Goal: Transaction & Acquisition: Subscribe to service/newsletter

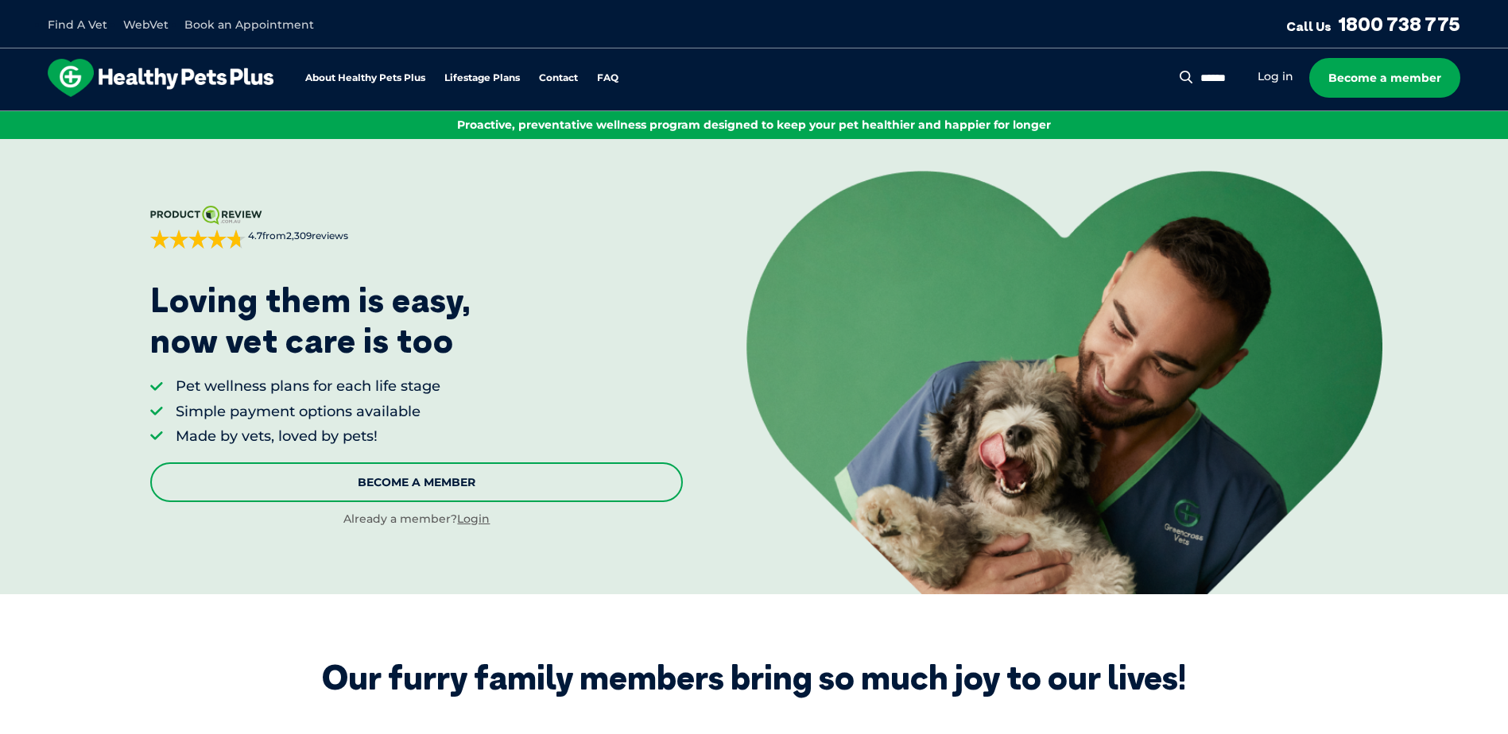
click at [606, 478] on link "Become A Member" at bounding box center [416, 483] width 533 height 40
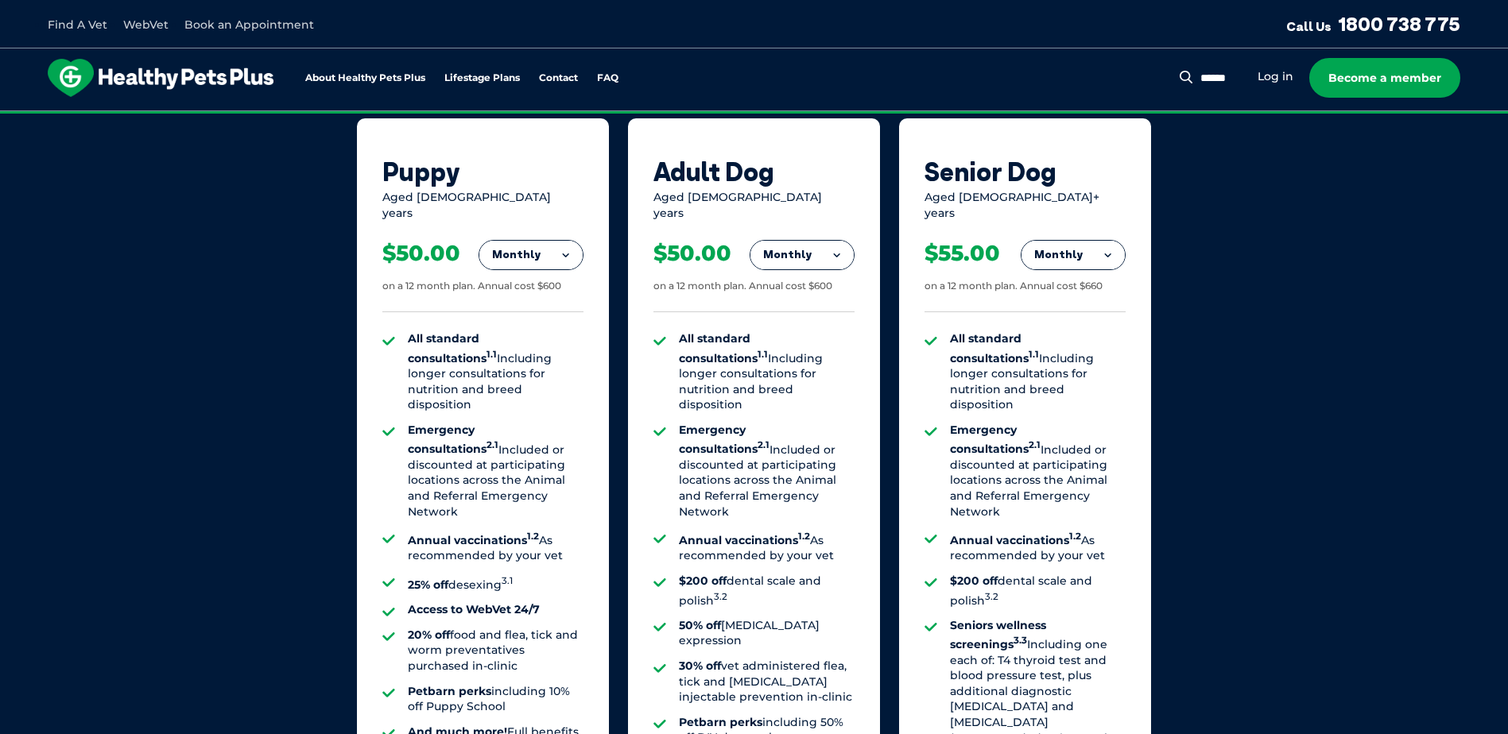
scroll to position [1124, 0]
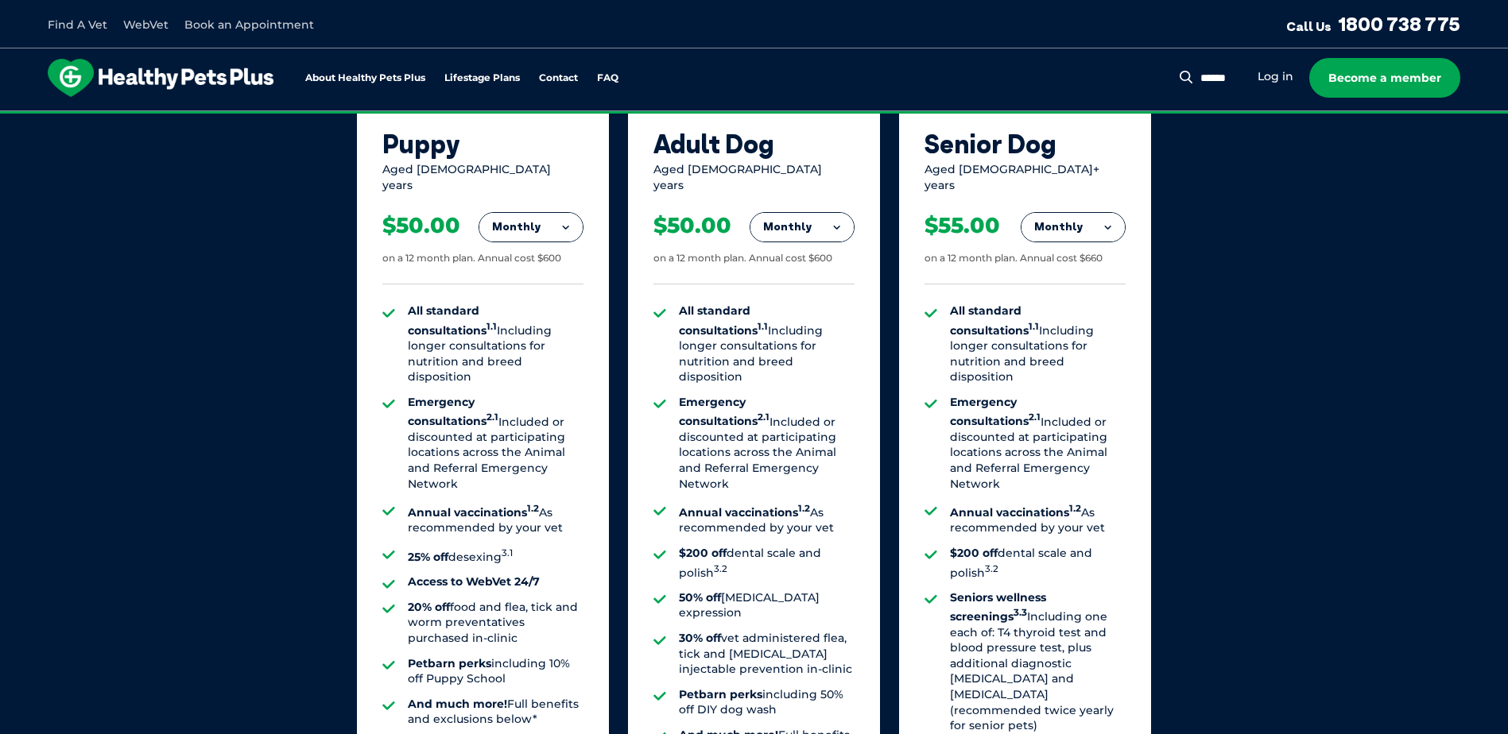
click at [564, 245] on div "$50.00 on a 12 month plan. Annual cost $600" at bounding box center [482, 238] width 201 height 91
click at [566, 219] on button "Monthly" at bounding box center [530, 227] width 103 height 29
click at [552, 250] on li "Fortnightly" at bounding box center [530, 261] width 103 height 38
click at [562, 213] on button "Fortnightly" at bounding box center [527, 227] width 112 height 29
click at [535, 320] on li "Yearly" at bounding box center [527, 336] width 112 height 37
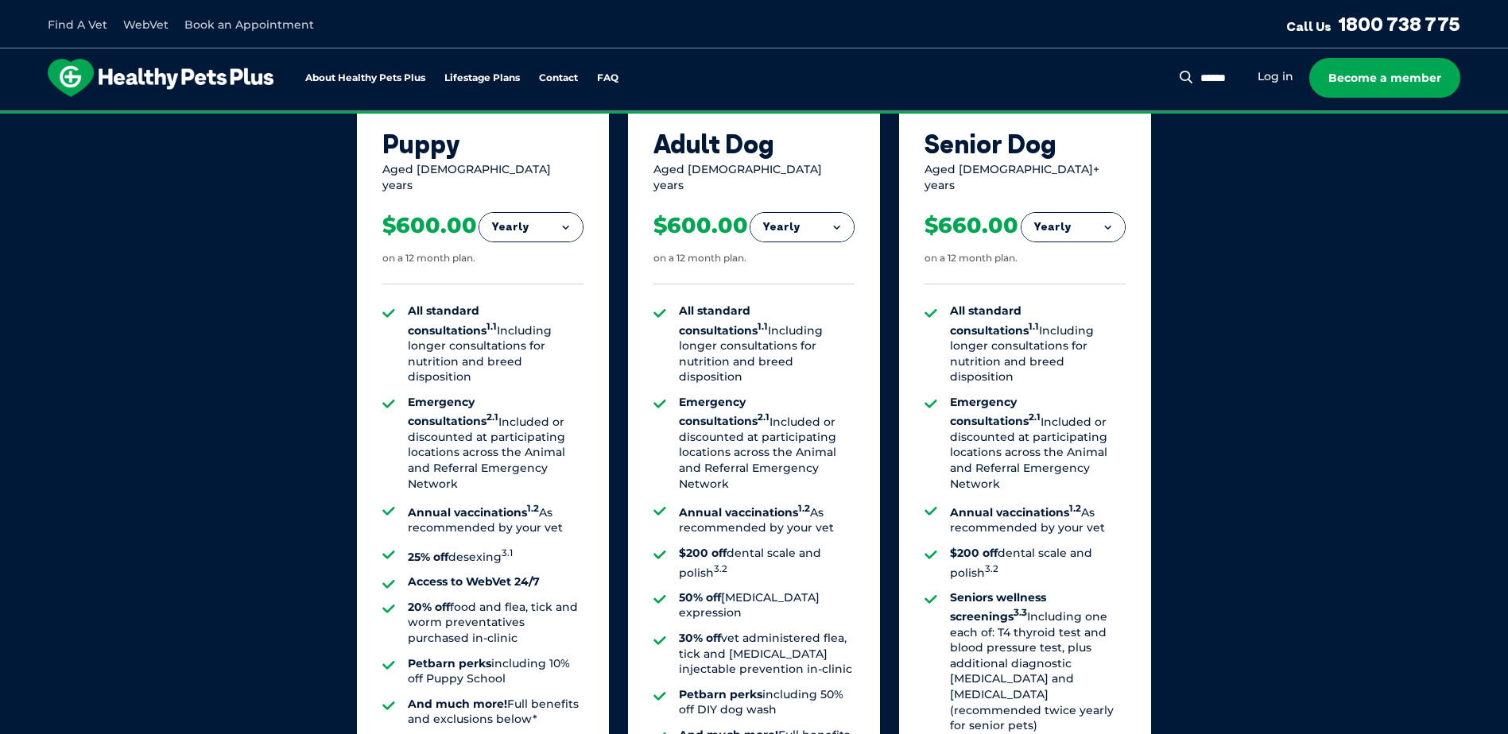
click at [574, 214] on button "Yearly" at bounding box center [530, 227] width 103 height 29
click at [541, 284] on li "Monthly" at bounding box center [530, 298] width 103 height 37
click at [552, 216] on button "Monthly" at bounding box center [530, 227] width 103 height 29
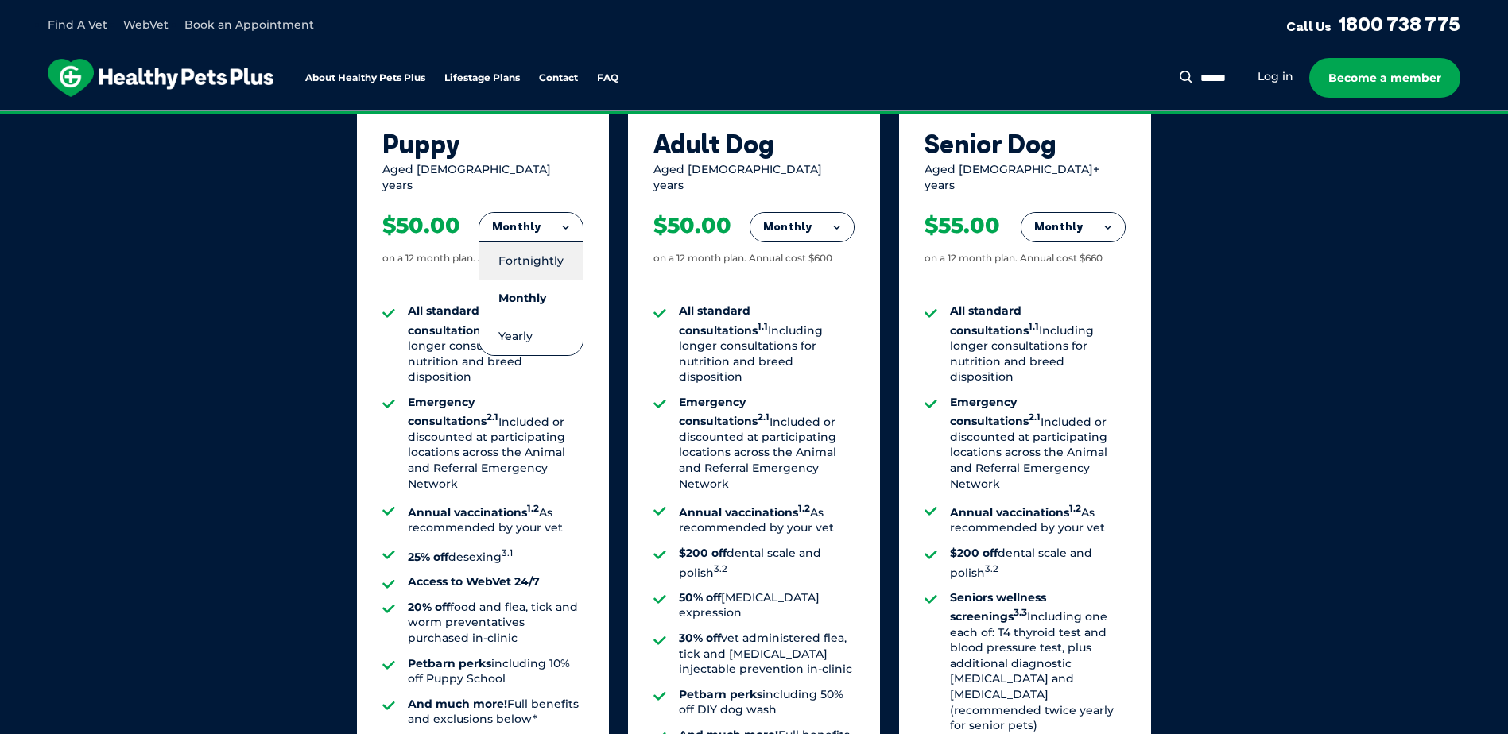
click at [550, 255] on li "Fortnightly" at bounding box center [530, 261] width 103 height 38
drag, startPoint x: 552, startPoint y: 213, endPoint x: 501, endPoint y: 219, distance: 52.1
click at [501, 219] on button "Fortnightly" at bounding box center [527, 227] width 112 height 29
click at [591, 435] on div "Puppy Aged [DEMOGRAPHIC_DATA] years Fortnightly Fortnightly Monthly Yearly $23.…" at bounding box center [483, 482] width 252 height 782
click at [1294, 444] on div "Our Membership Plans All of our memberships are for a 12 month term. We offer s…" at bounding box center [754, 381] width 1508 height 1112
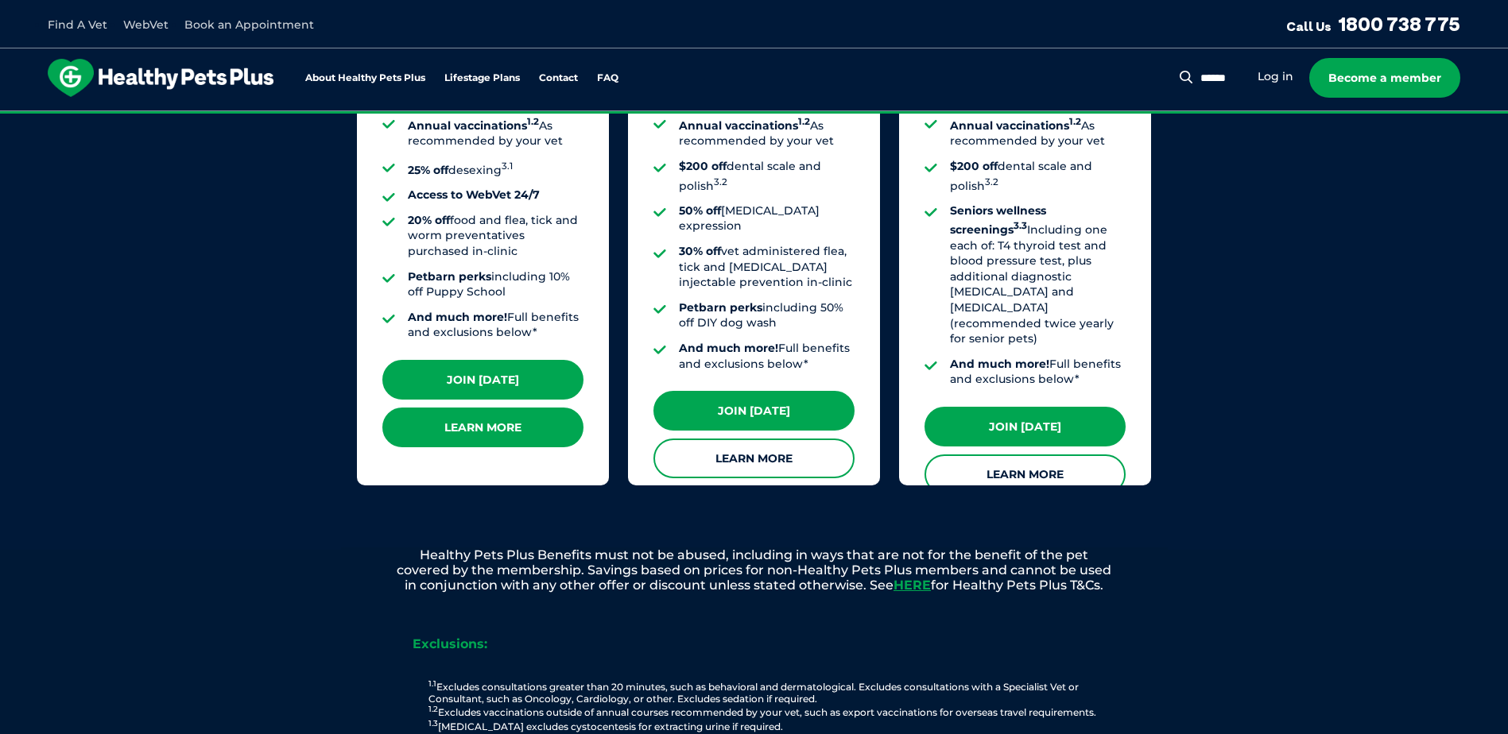
scroll to position [1510, 0]
click at [507, 419] on link "Learn More" at bounding box center [482, 429] width 201 height 40
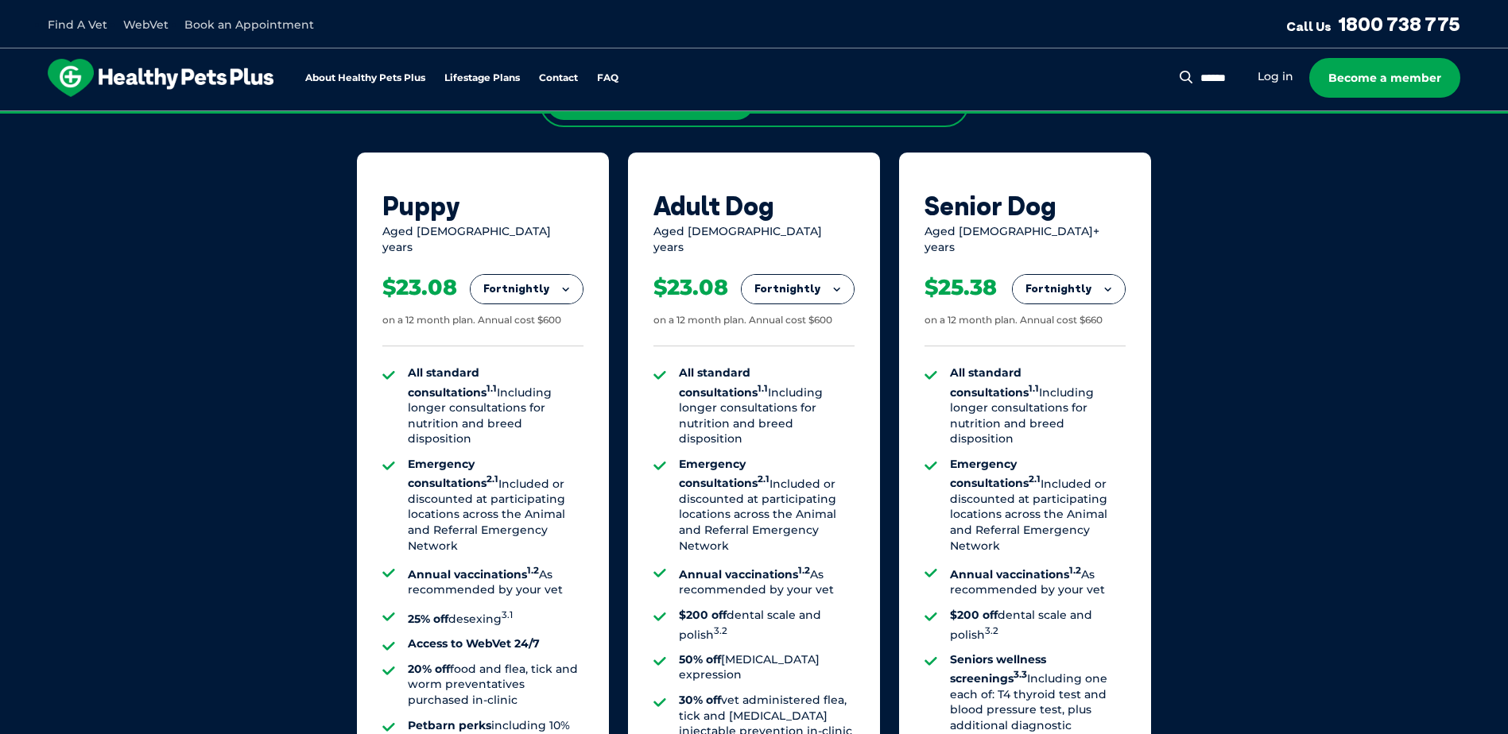
scroll to position [1033, 0]
